Goal: Find specific page/section: Find specific page/section

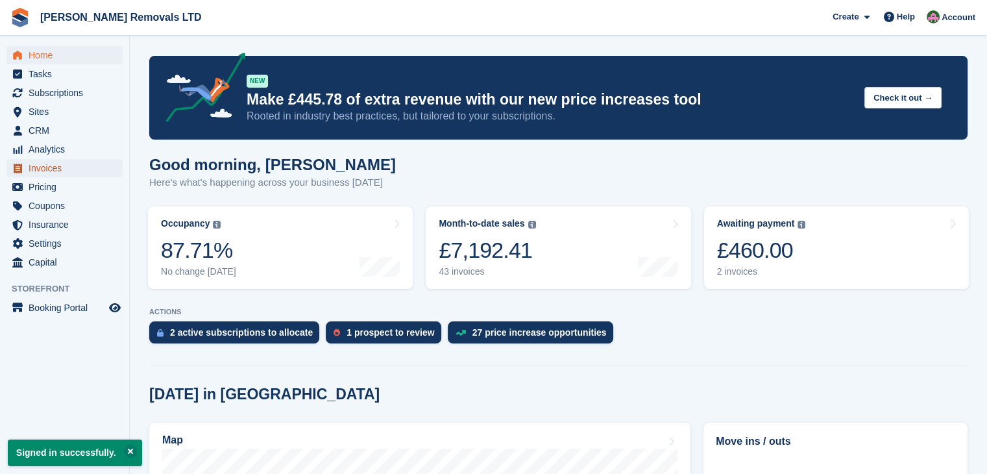
click at [39, 166] on span "Invoices" at bounding box center [68, 168] width 78 height 18
click at [51, 171] on span "Invoices" at bounding box center [68, 168] width 78 height 18
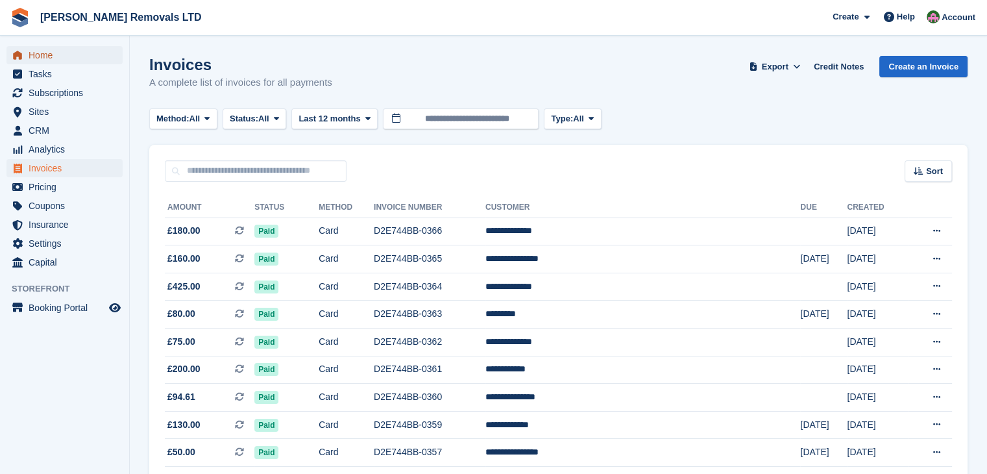
click at [43, 58] on span "Home" at bounding box center [68, 55] width 78 height 18
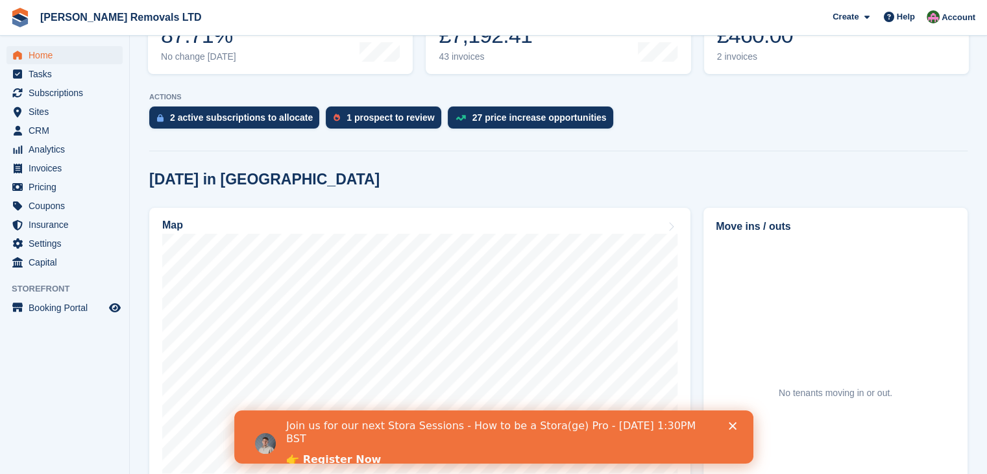
scroll to position [195, 0]
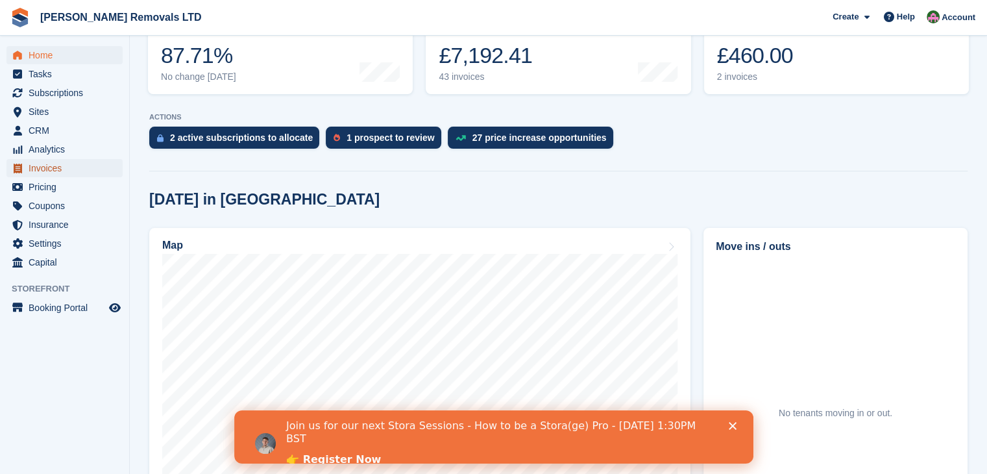
click at [28, 169] on link "Invoices" at bounding box center [64, 168] width 116 height 18
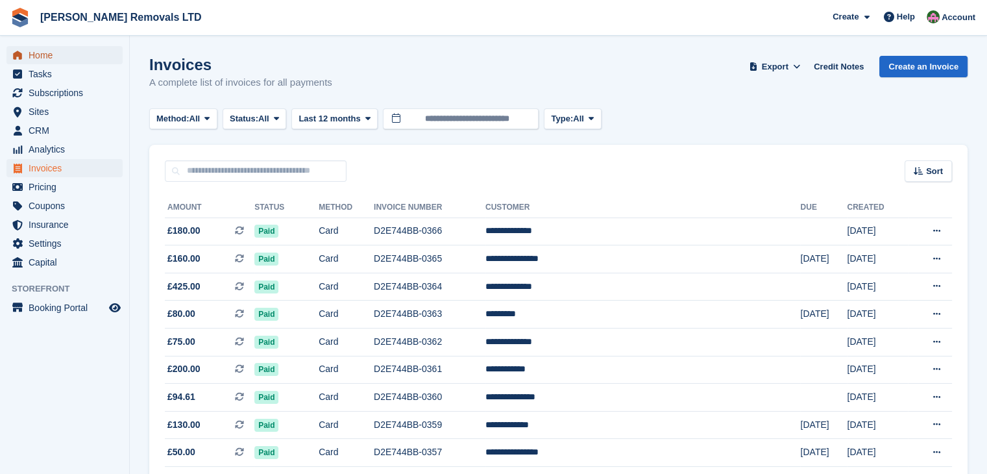
click at [43, 55] on span "Home" at bounding box center [68, 55] width 78 height 18
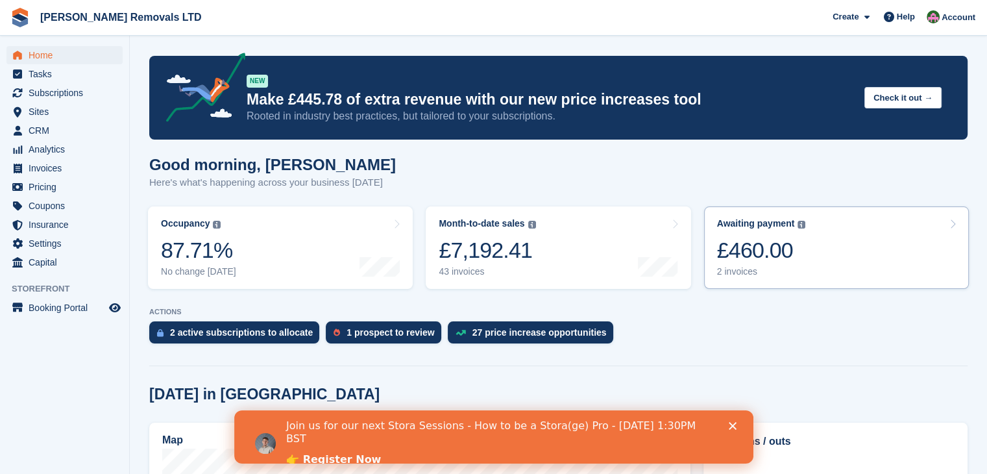
click at [872, 259] on link "Awaiting payment The total outstanding balance on all open invoices. £460.00 2 …" at bounding box center [836, 247] width 265 height 82
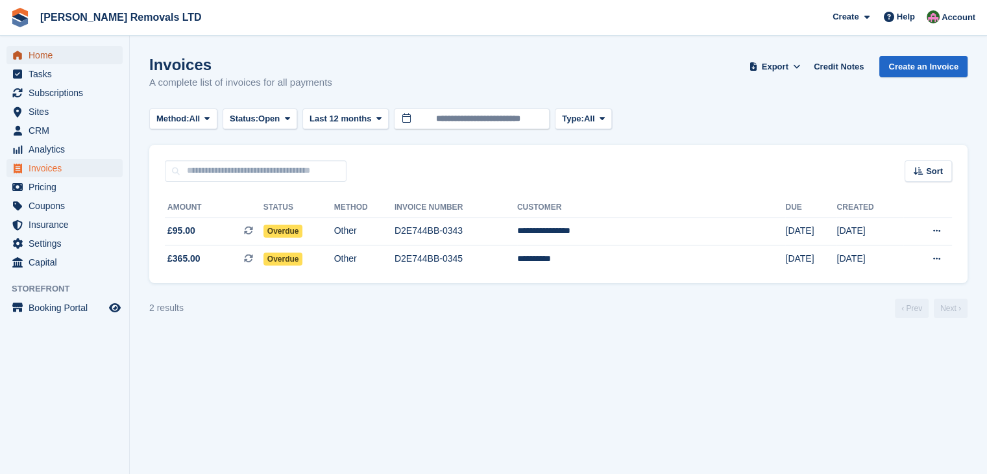
click at [35, 53] on span "Home" at bounding box center [68, 55] width 78 height 18
